Goal: Task Accomplishment & Management: Use online tool/utility

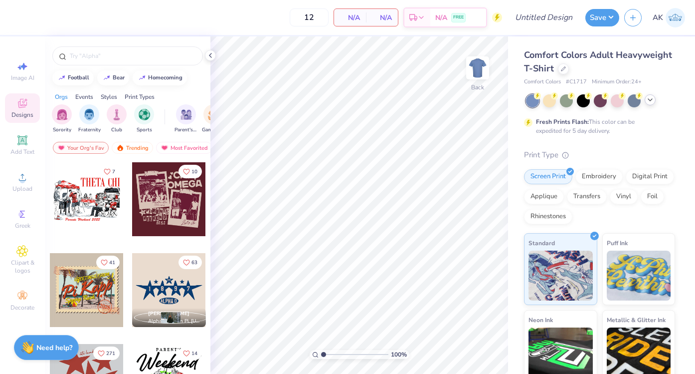
click at [652, 100] on icon at bounding box center [651, 100] width 8 height 8
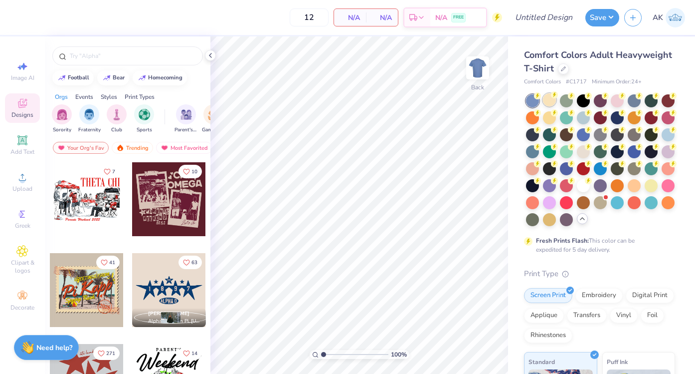
click at [549, 102] on div at bounding box center [549, 99] width 13 height 13
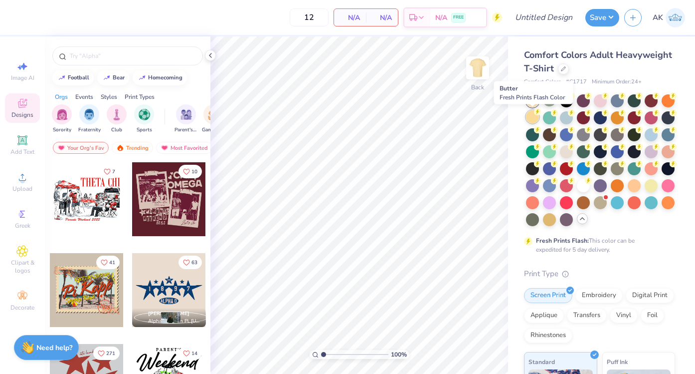
click at [531, 113] on div at bounding box center [532, 116] width 13 height 13
click at [529, 101] on div at bounding box center [532, 100] width 13 height 13
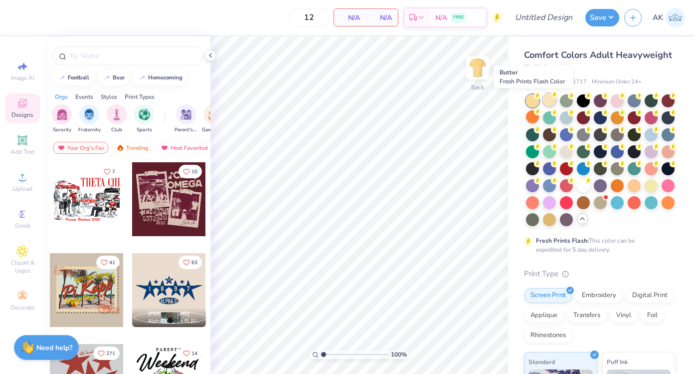
click at [551, 102] on div at bounding box center [549, 99] width 13 height 13
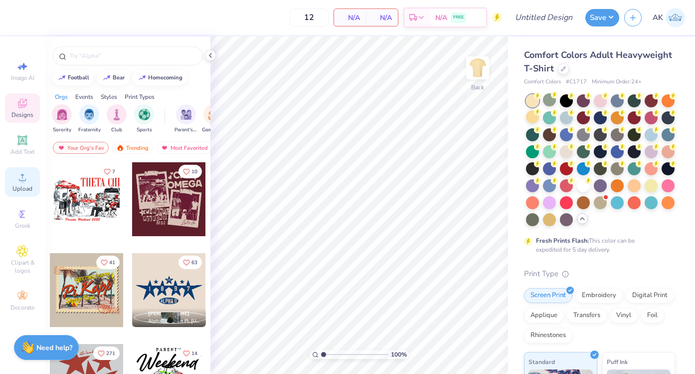
click at [18, 174] on icon at bounding box center [22, 177] width 12 height 12
click at [24, 180] on icon at bounding box center [22, 177] width 7 height 7
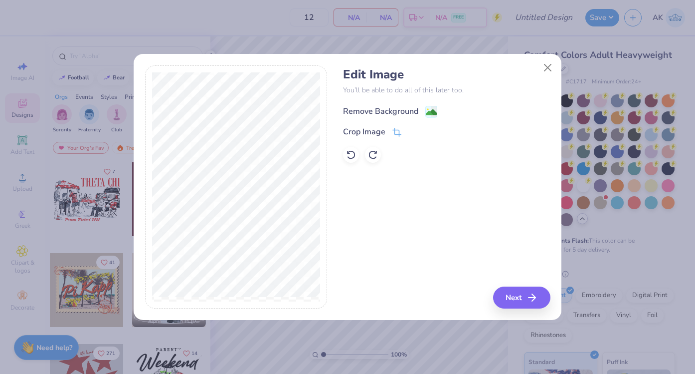
click at [375, 114] on div "Remove Background" at bounding box center [380, 111] width 75 height 12
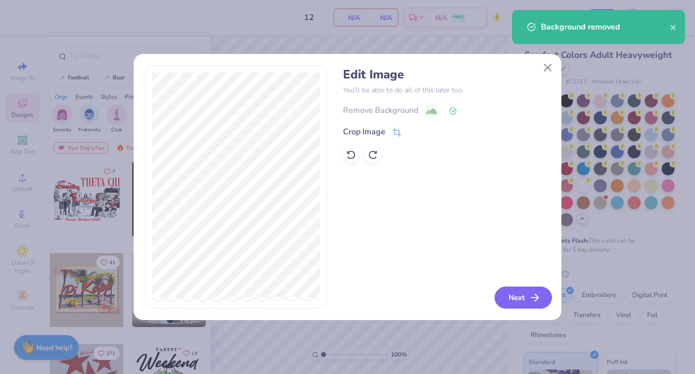
click at [515, 297] on button "Next" at bounding box center [523, 297] width 57 height 22
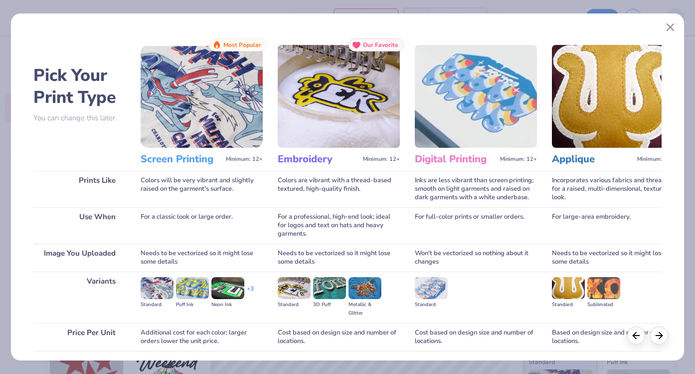
scroll to position [74, 0]
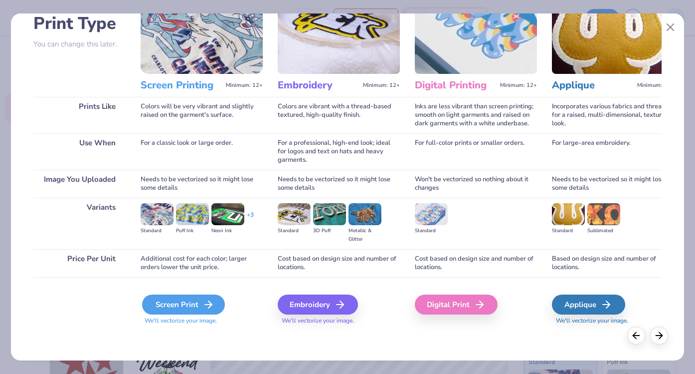
click at [188, 310] on div "Screen Print" at bounding box center [183, 304] width 83 height 20
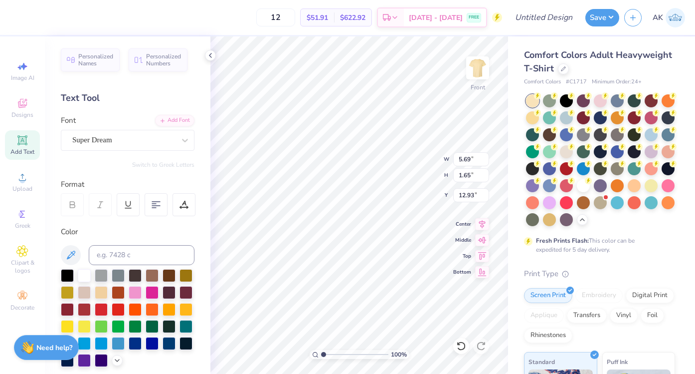
scroll to position [0, 3]
type textarea "Homecoming 2025"
click at [101, 138] on div "Super Dream" at bounding box center [123, 139] width 105 height 15
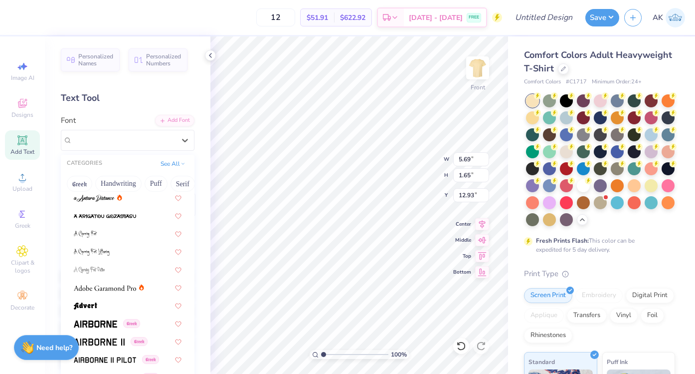
scroll to position [65, 0]
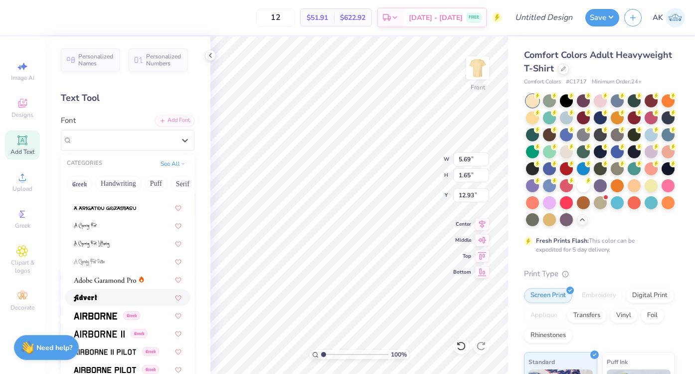
click at [115, 289] on div at bounding box center [128, 297] width 126 height 16
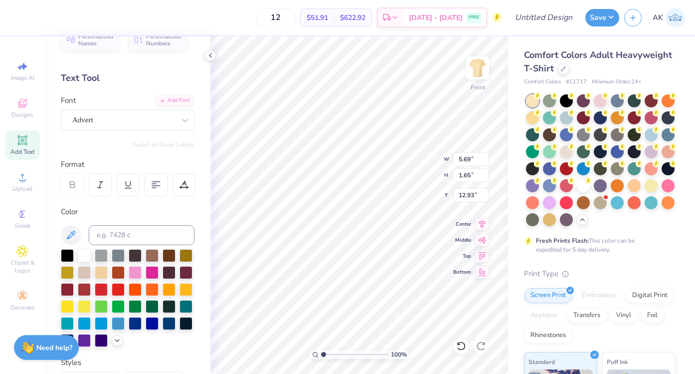
scroll to position [13, 0]
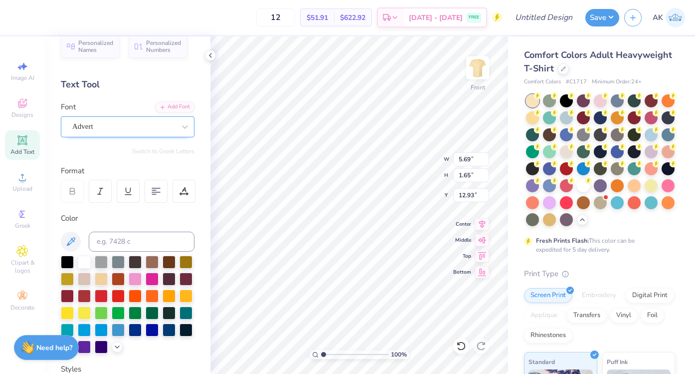
click at [135, 131] on div "Advert" at bounding box center [123, 126] width 105 height 15
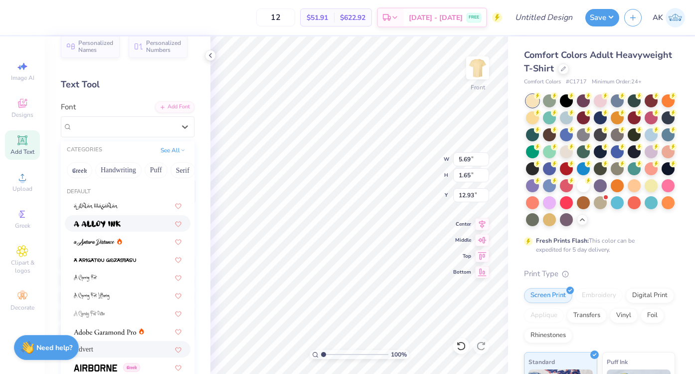
scroll to position [10, 0]
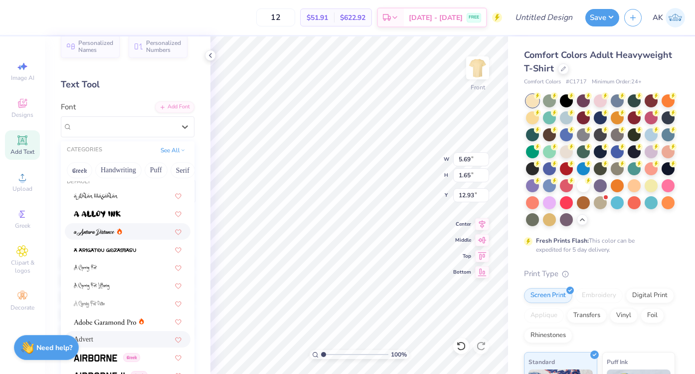
click at [102, 232] on img at bounding box center [94, 231] width 41 height 7
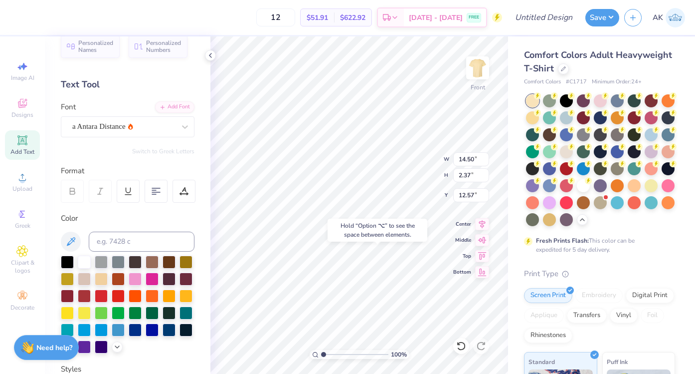
type input "18.26"
type input "11.17"
type input "1.82"
type input "18.00"
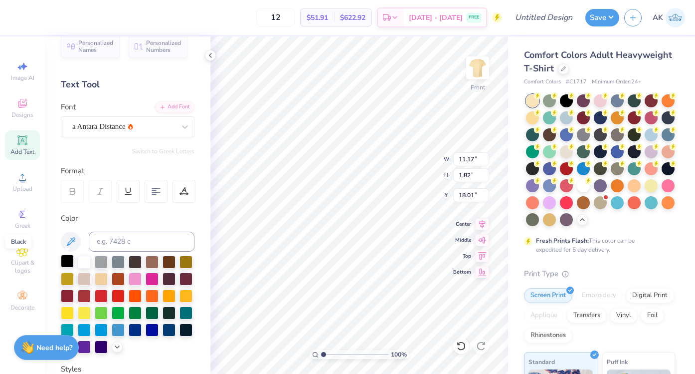
click at [66, 260] on div at bounding box center [67, 260] width 13 height 13
click at [145, 130] on div "a Antara Distance" at bounding box center [123, 126] width 105 height 15
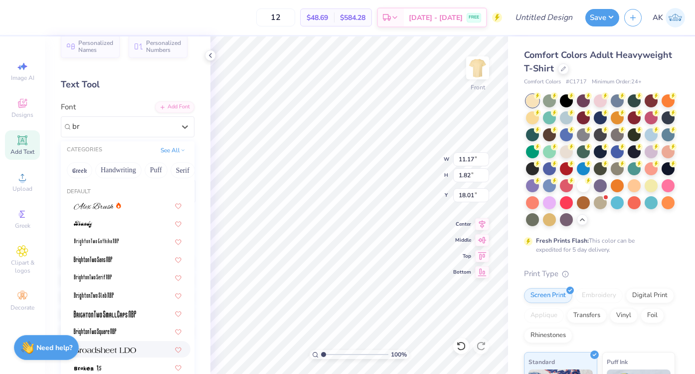
type input "b"
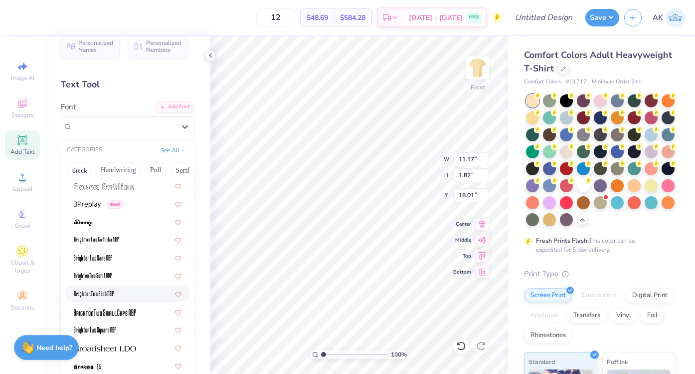
scroll to position [808, 0]
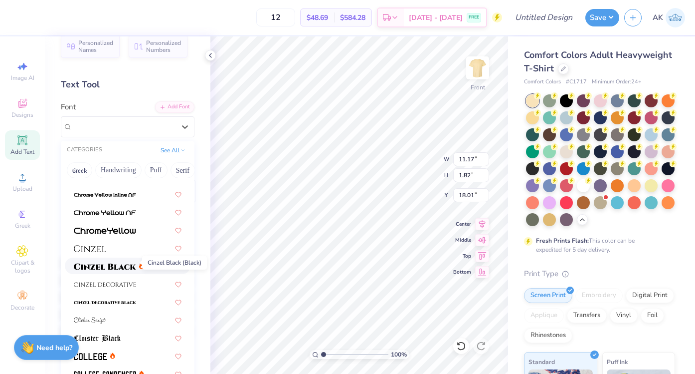
scroll to position [1146, 0]
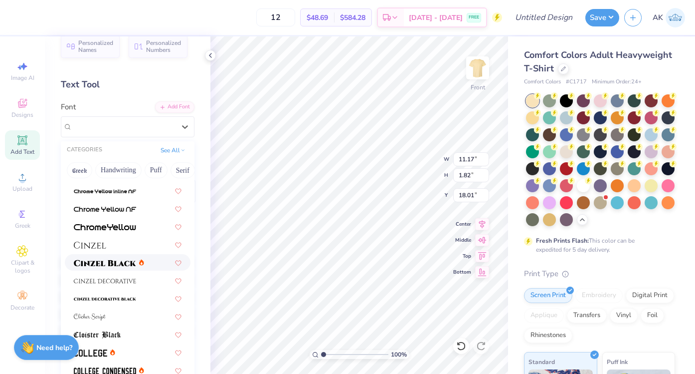
click at [101, 259] on img at bounding box center [105, 262] width 62 height 7
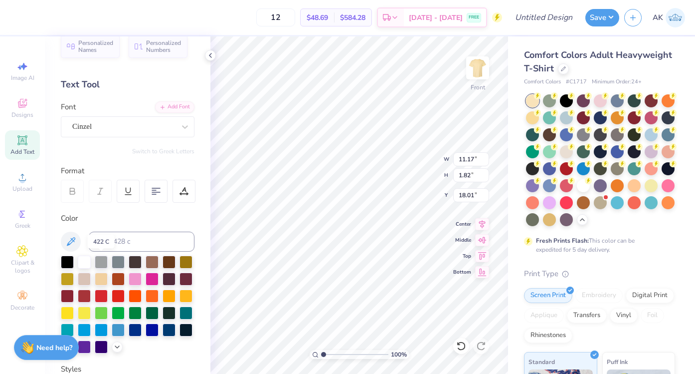
type input "14.53"
type input "1.18"
type input "18.33"
type input "12.72"
type input "1.03"
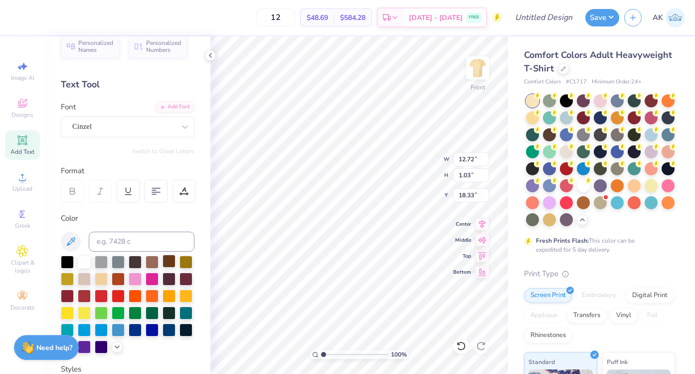
type input "18.07"
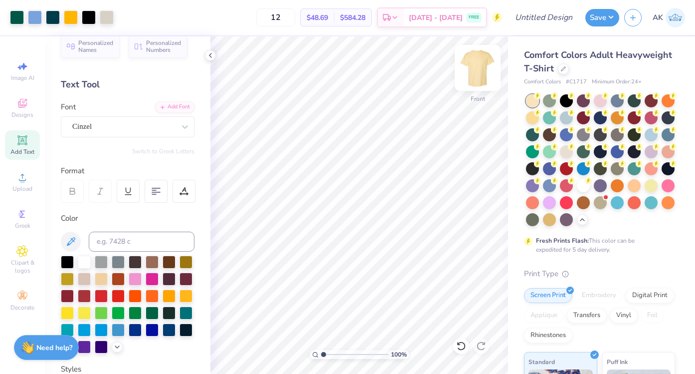
click at [481, 73] on img at bounding box center [478, 68] width 40 height 40
click at [481, 73] on img at bounding box center [478, 68] width 20 height 20
click at [295, 18] on input "12" at bounding box center [275, 17] width 39 height 18
type input "1"
type input "3"
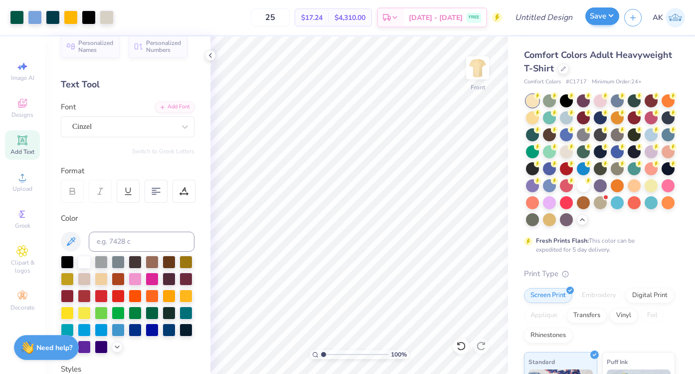
type input "2"
type input "175"
click at [607, 17] on button "Save" at bounding box center [603, 15] width 34 height 17
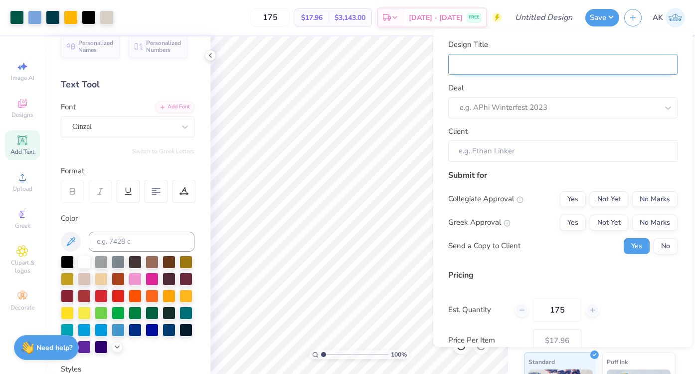
click at [529, 63] on input "Design Title" at bounding box center [562, 63] width 229 height 21
type input "h"
type input "ho"
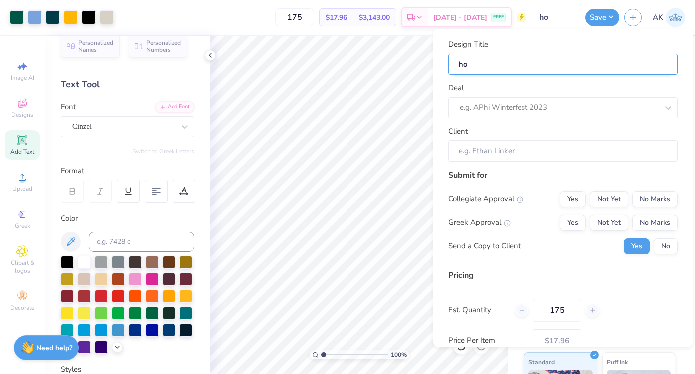
type input "hom"
type input "home"
type input "homec"
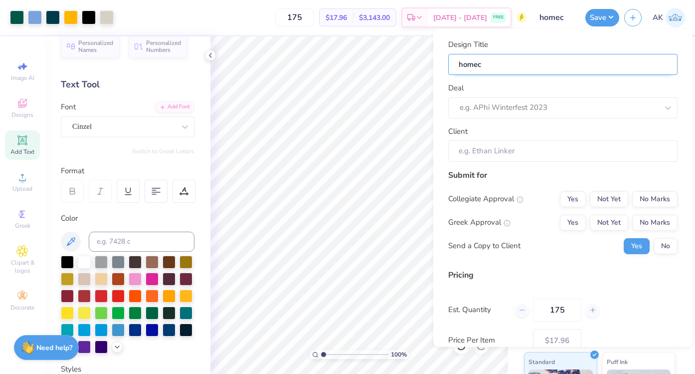
type input "homeco"
type input "homecom"
type input "homecomi"
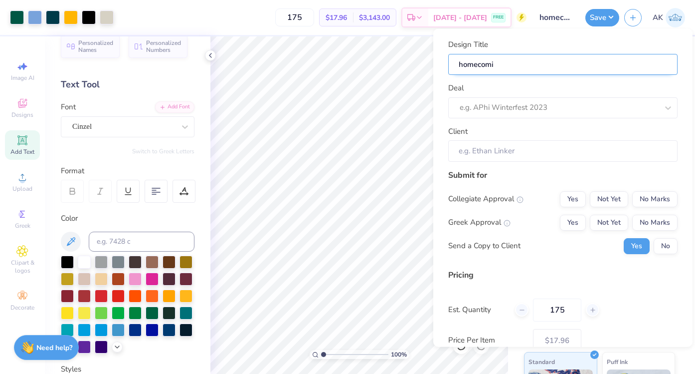
type input "homecomin"
type input "homecoming"
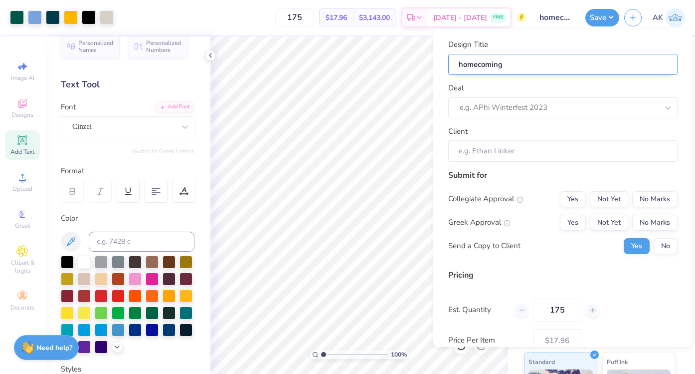
type input "homecoming"
type input "homecomin"
type input "homecomi"
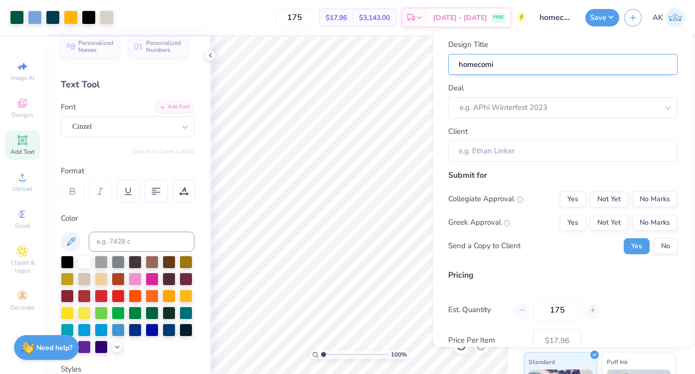
type input "homecom"
type input "homeco"
type input "homec"
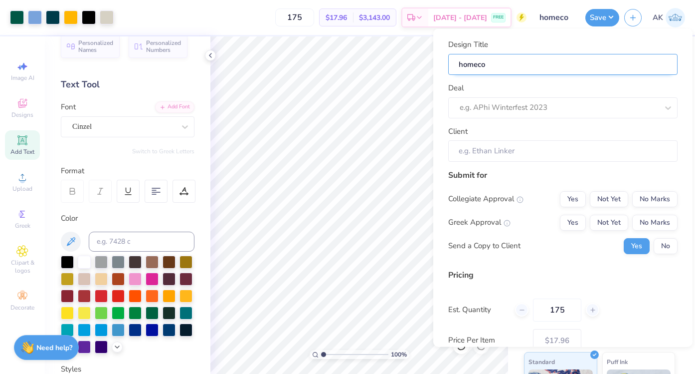
type input "homec"
type input "home"
type input "hom"
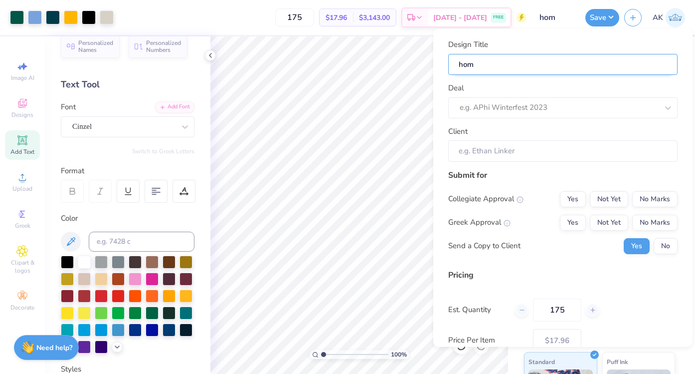
type input "ho"
type input "h"
type input "d"
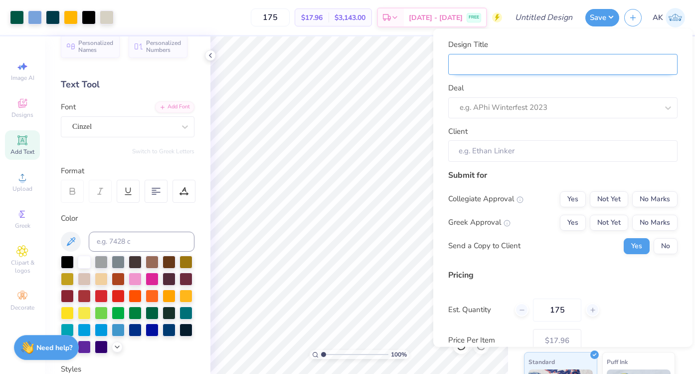
type input "d"
type input "ds"
type input "dsi"
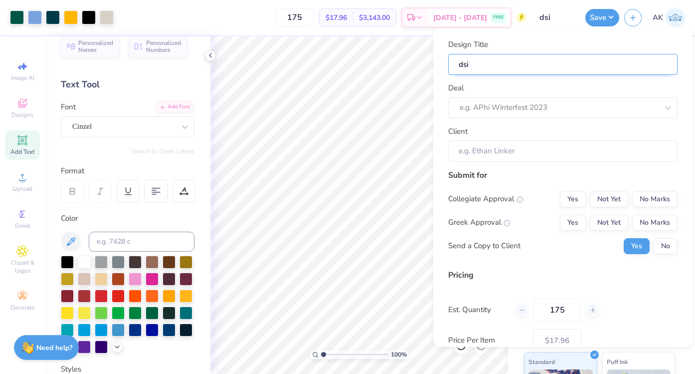
type input "dsig"
type input "dsig x"
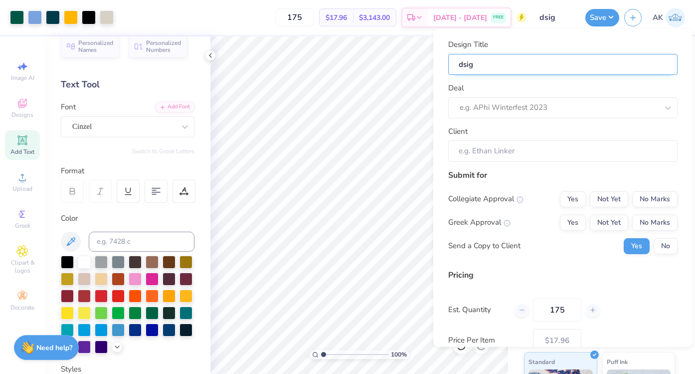
type input "dsig x"
type input "dsig x p"
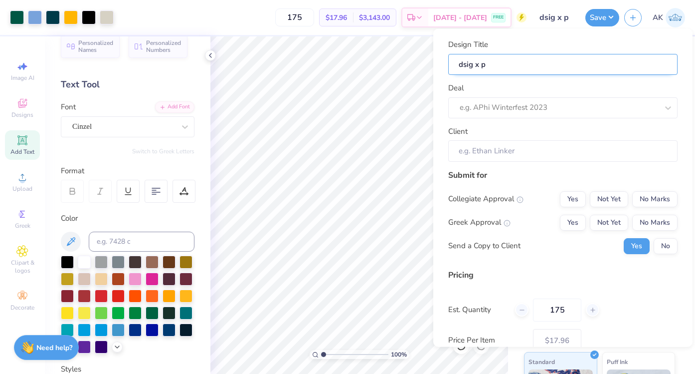
type input "dsig x pi"
type input "dsig x pip"
type input "dsig x piph"
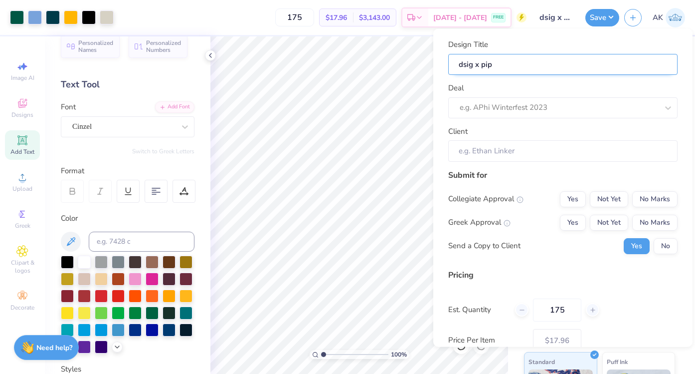
type input "dsig x piph"
type input "dsig x piphi"
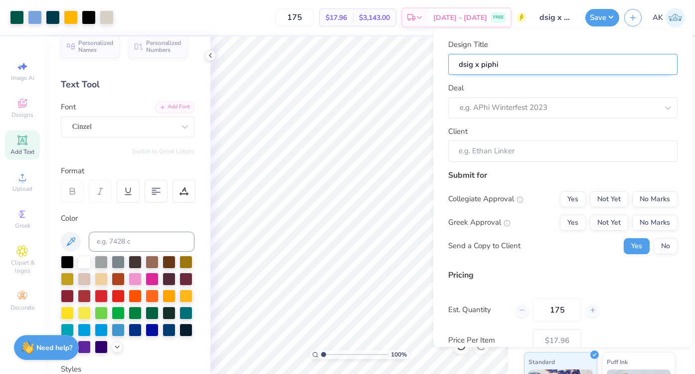
type input "dsig x piphi h"
type input "dsig x piphi ho"
type input "dsig x piphi hom"
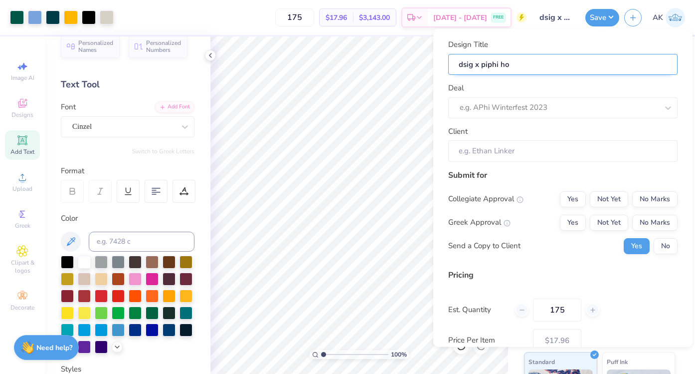
type input "dsig x piphi hom"
type input "dsig x piphi home"
type input "dsig x piphi homec"
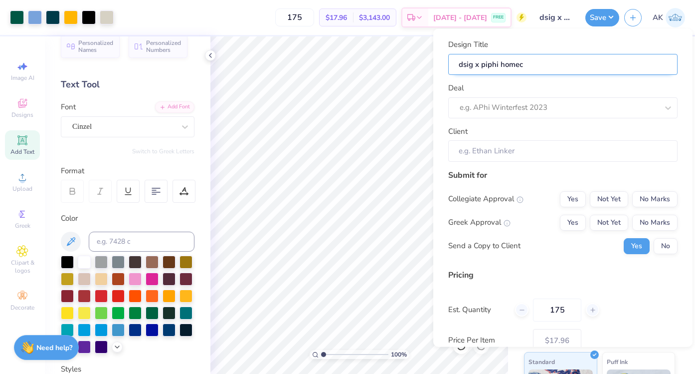
type input "dsig x piphi homeco"
type input "dsig x piphi homecom"
type input "dsig x piphi homecomi"
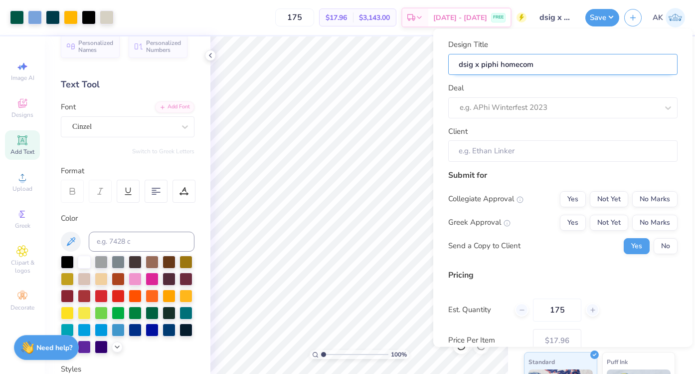
type input "dsig x piphi homecomi"
type input "dsig x piphi homecomin"
type input "dsig x piphi homecoming"
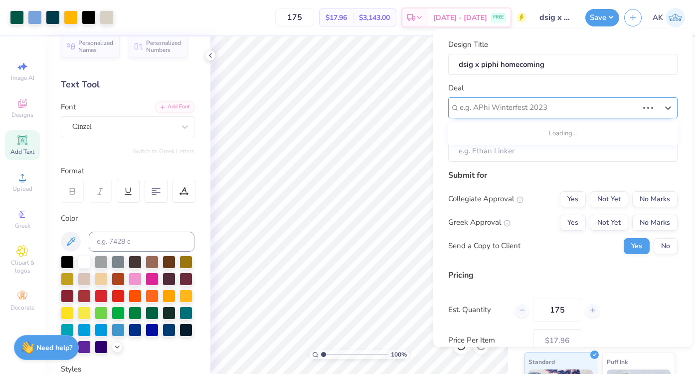
click at [536, 106] on div at bounding box center [549, 107] width 179 height 13
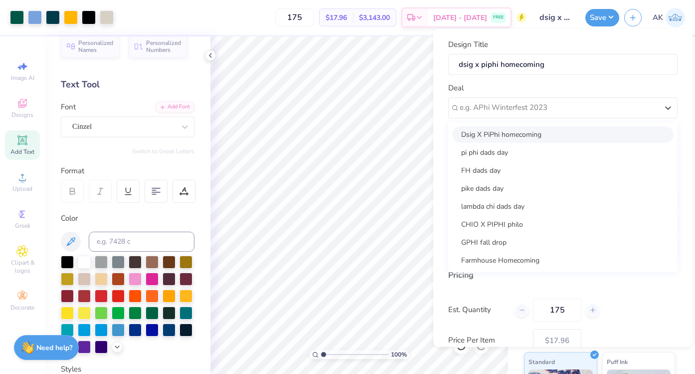
click at [532, 138] on div "Dsig X PiPhi homecoming" at bounding box center [562, 134] width 221 height 16
type input "[PERSON_NAME]"
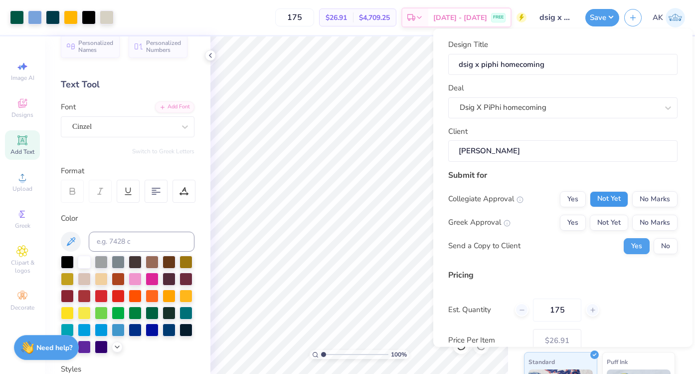
click at [614, 203] on button "Not Yet" at bounding box center [609, 199] width 38 height 16
click at [614, 216] on button "Not Yet" at bounding box center [609, 222] width 38 height 16
click at [661, 243] on button "No" at bounding box center [666, 245] width 24 height 16
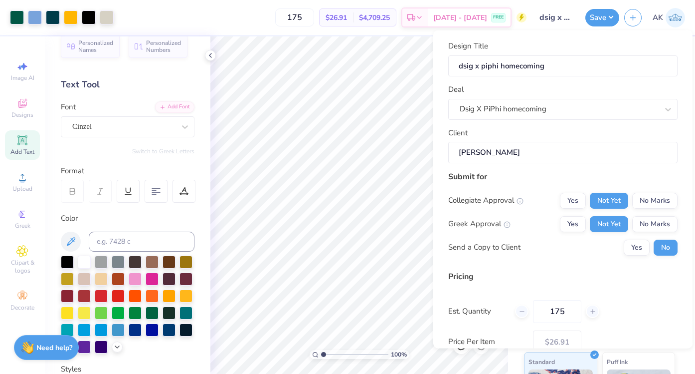
scroll to position [63, 0]
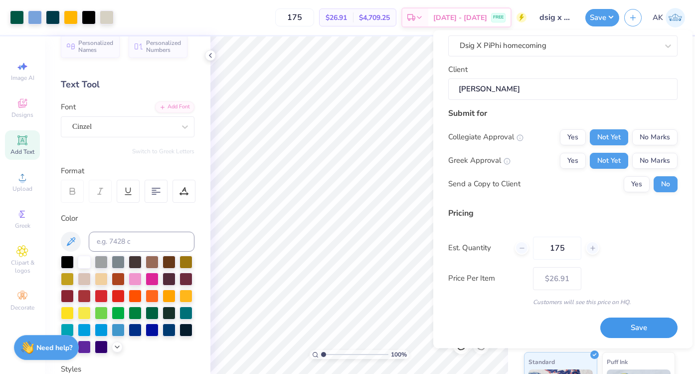
click at [644, 333] on button "Save" at bounding box center [639, 328] width 77 height 20
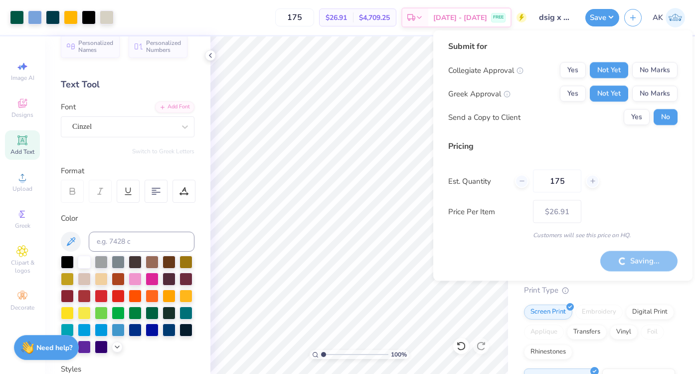
type input "– –"
